Goal: Task Accomplishment & Management: Complete application form

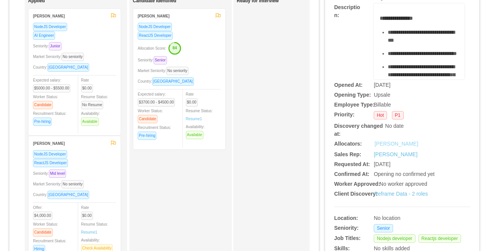
scroll to position [93, 0]
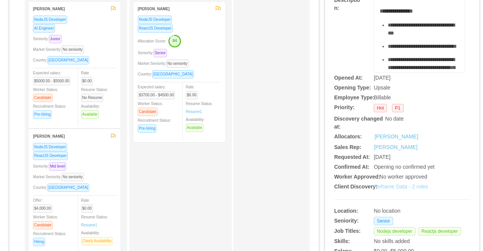
click at [387, 187] on link "Reframe Data - 2 roles" at bounding box center [401, 187] width 54 height 6
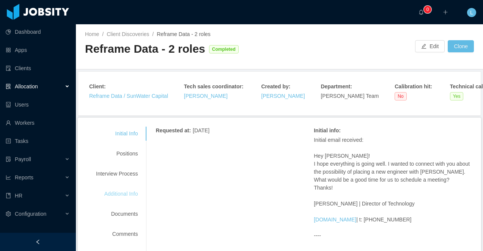
click at [111, 187] on div "Additional Info" at bounding box center [117, 194] width 60 height 14
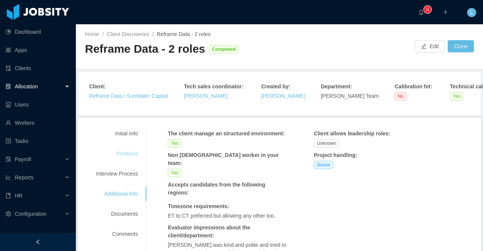
click at [124, 148] on div "Positions" at bounding box center [117, 154] width 60 height 14
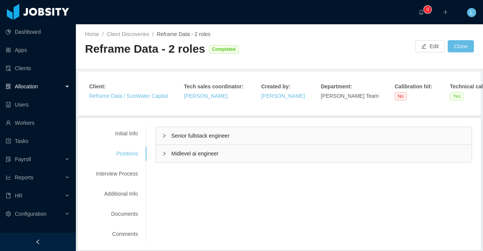
click at [182, 137] on span "Senior fullstack engineer" at bounding box center [200, 136] width 58 height 6
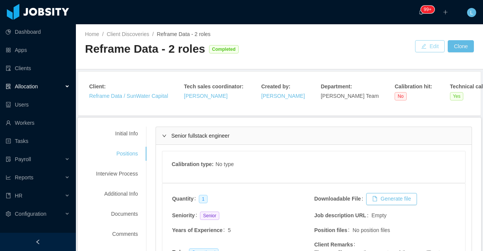
click at [418, 50] on button "Edit" at bounding box center [430, 46] width 30 height 12
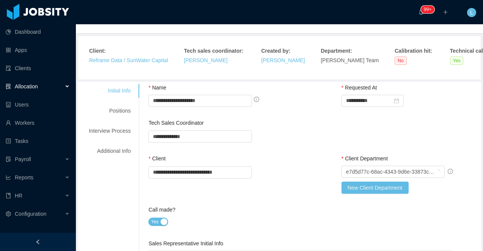
scroll to position [44, 0]
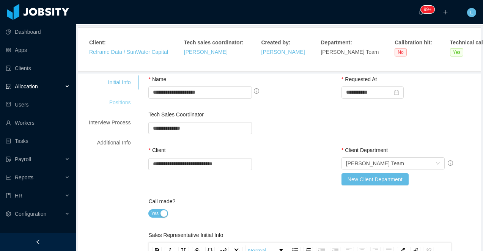
click at [117, 96] on div "Positions" at bounding box center [110, 103] width 60 height 14
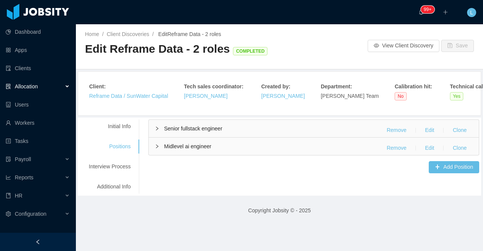
scroll to position [0, 0]
click at [427, 132] on button "Edit" at bounding box center [429, 130] width 21 height 12
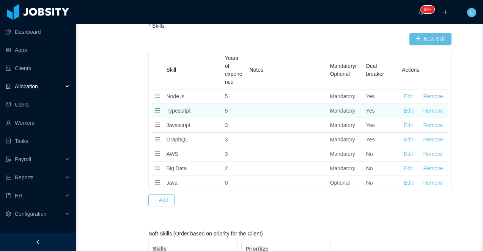
scroll to position [623, 0]
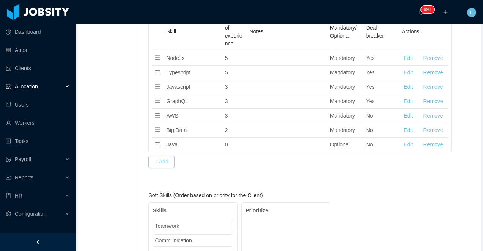
click at [164, 160] on button "+ Add" at bounding box center [161, 162] width 26 height 12
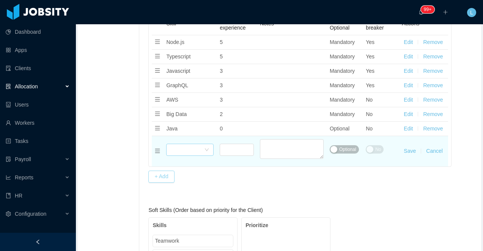
click at [188, 151] on div "Select skills" at bounding box center [187, 149] width 33 height 11
type input "****"
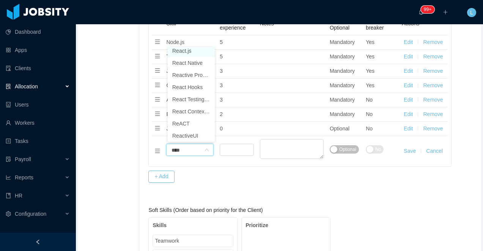
scroll to position [2, 0]
click at [190, 51] on li "React.js" at bounding box center [191, 53] width 47 height 12
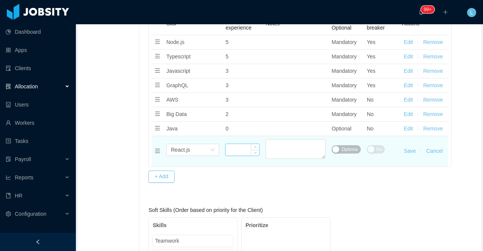
click at [236, 148] on input at bounding box center [242, 149] width 33 height 11
type input "*"
click at [294, 149] on textarea "Additional Info" at bounding box center [295, 149] width 60 height 20
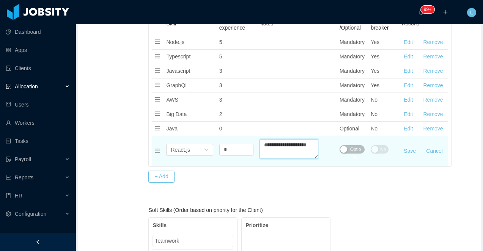
drag, startPoint x: 283, startPoint y: 151, endPoint x: 279, endPoint y: 145, distance: 6.8
click at [279, 145] on textarea "**********" at bounding box center [288, 149] width 59 height 20
type textarea "**********"
click at [339, 149] on button "Optional" at bounding box center [351, 149] width 25 height 8
click at [411, 152] on button "Save" at bounding box center [409, 151] width 12 height 8
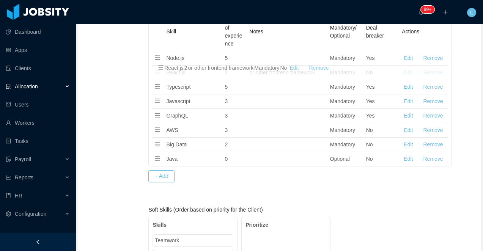
drag, startPoint x: 159, startPoint y: 160, endPoint x: 163, endPoint y: 71, distance: 88.9
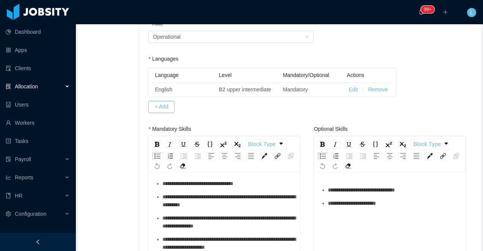
scroll to position [17, 0]
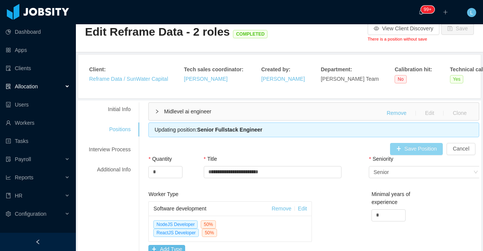
click at [412, 151] on button "Save Position" at bounding box center [416, 149] width 53 height 12
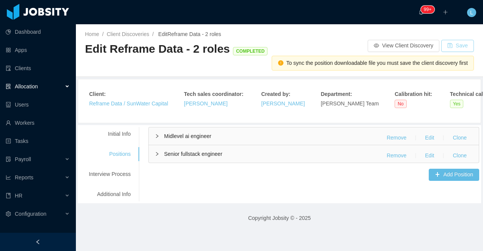
click at [462, 48] on button "Save" at bounding box center [457, 46] width 33 height 12
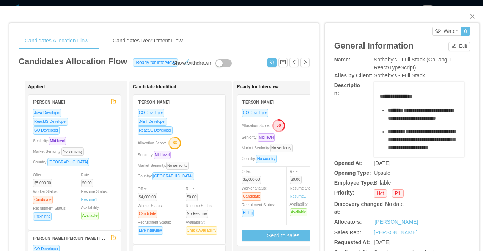
scroll to position [23, 0]
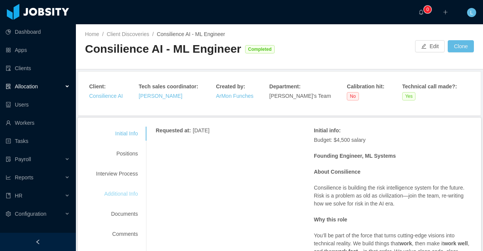
click at [125, 193] on div "Additional Info" at bounding box center [117, 194] width 60 height 14
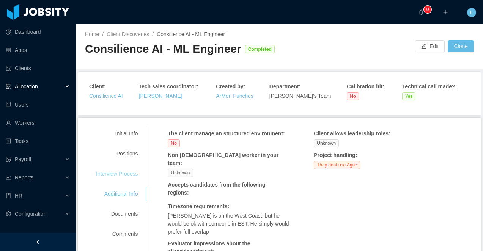
click at [121, 179] on div "Interview Process" at bounding box center [117, 174] width 60 height 14
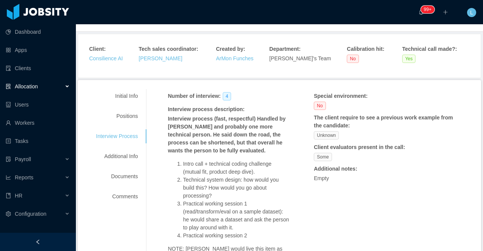
scroll to position [39, 0]
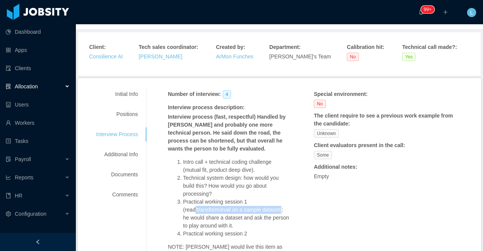
drag, startPoint x: 287, startPoint y: 210, endPoint x: 198, endPoint y: 210, distance: 88.7
click at [198, 210] on li "Practical working session 1 (read/transform/eval on a sample dataset): he would…" at bounding box center [236, 214] width 107 height 32
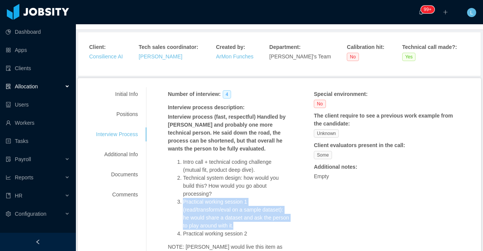
drag, startPoint x: 185, startPoint y: 201, endPoint x: 284, endPoint y: 224, distance: 102.2
click at [284, 224] on li "Practical working session 1 (read/transform/eval on a sample dataset): he would…" at bounding box center [236, 214] width 107 height 32
copy li "Practical working session 1 (read/transform/eval on a sample dataset): he would…"
